Goal: Transaction & Acquisition: Purchase product/service

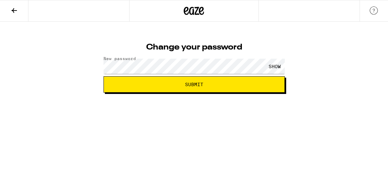
click at [275, 66] on div "SHOW" at bounding box center [275, 66] width 20 height 15
click at [161, 84] on span "Submit" at bounding box center [194, 84] width 170 height 5
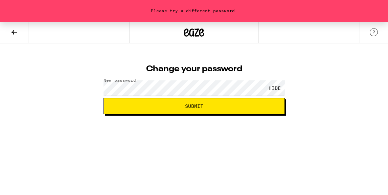
click at [172, 107] on span "Submit" at bounding box center [194, 106] width 170 height 5
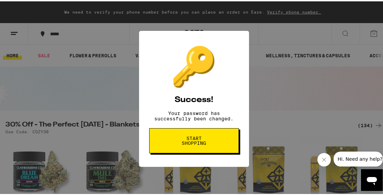
click at [186, 137] on span "Start shopping" at bounding box center [194, 138] width 35 height 9
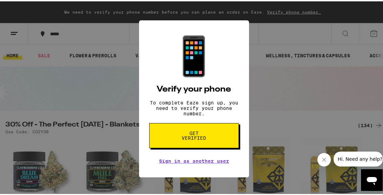
click at [186, 137] on span "Get verified" at bounding box center [194, 133] width 35 height 9
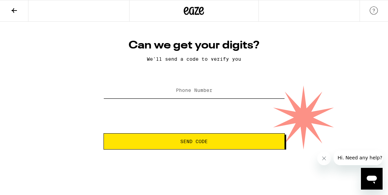
click at [159, 88] on input "Phone Number" at bounding box center [194, 90] width 181 height 15
type input "[PHONE_NUMBER]"
click at [183, 142] on span "Send Code" at bounding box center [193, 141] width 27 height 5
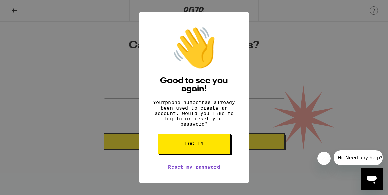
click at [177, 149] on button "Log in" at bounding box center [194, 143] width 73 height 20
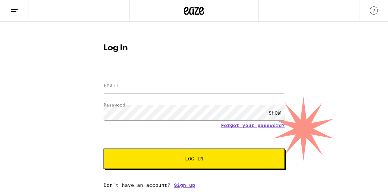
click at [126, 86] on input "Email" at bounding box center [194, 85] width 181 height 15
type input "[EMAIL_ADDRESS][DOMAIN_NAME]"
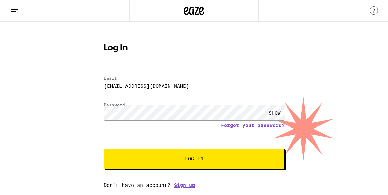
click at [272, 113] on div "SHOW" at bounding box center [275, 112] width 20 height 15
click at [216, 161] on span "Log In" at bounding box center [194, 158] width 127 height 5
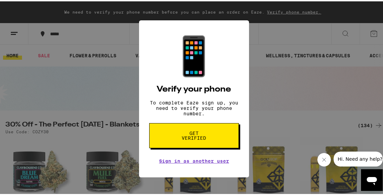
click at [201, 139] on span "Get verified" at bounding box center [194, 133] width 35 height 9
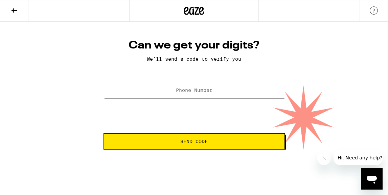
click at [179, 89] on label "Phone Number" at bounding box center [194, 89] width 37 height 5
type input "[PHONE_NUMBER]"
click at [195, 141] on span "Send Code" at bounding box center [193, 141] width 27 height 5
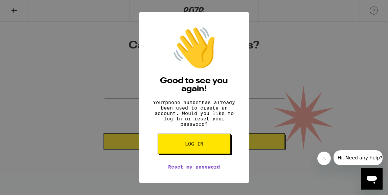
click at [185, 146] on span "Log in" at bounding box center [194, 143] width 18 height 5
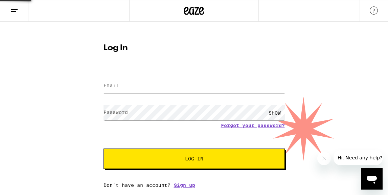
type input "[EMAIL_ADDRESS][DOMAIN_NAME]"
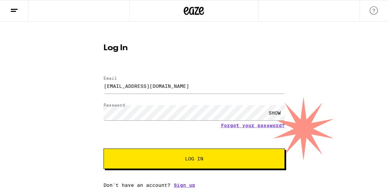
click at [188, 159] on span "Log In" at bounding box center [194, 158] width 18 height 5
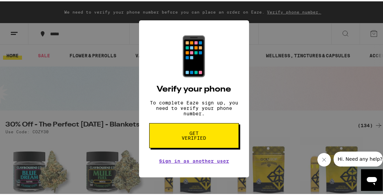
click at [321, 158] on icon "Close message from company" at bounding box center [323, 158] width 5 height 5
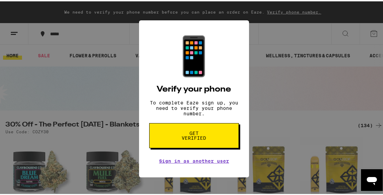
click at [304, 60] on div "📱 Verify your phone To complete Eaze sign up, you need to verify your phone num…" at bounding box center [194, 97] width 388 height 195
click at [192, 50] on div "📱" at bounding box center [194, 54] width 47 height 45
click at [116, 104] on div "📱 Verify your phone To complete Eaze sign up, you need to verify your phone num…" at bounding box center [194, 97] width 388 height 195
click at [310, 97] on div "📱 Verify your phone To complete Eaze sign up, you need to verify your phone num…" at bounding box center [194, 97] width 388 height 195
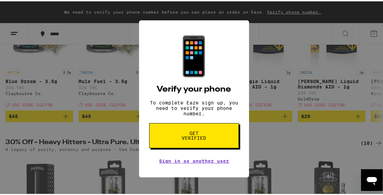
scroll to position [145, 0]
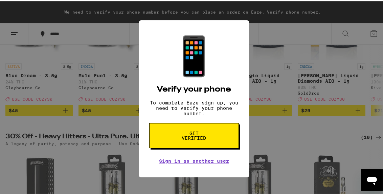
click at [93, 55] on div "📱 Verify your phone To complete Eaze sign up, you need to verify your phone num…" at bounding box center [194, 97] width 388 height 195
click at [151, 29] on div "📱 Verify your phone To complete Eaze sign up, you need to verify your phone num…" at bounding box center [194, 97] width 110 height 157
